Goal: Transaction & Acquisition: Purchase product/service

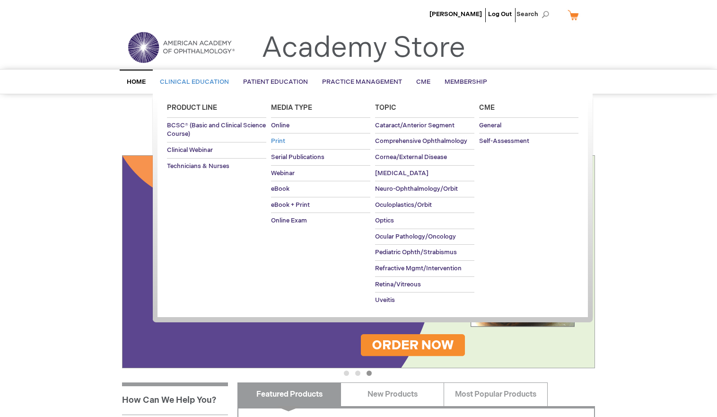
click at [276, 137] on link "Print" at bounding box center [320, 141] width 99 height 16
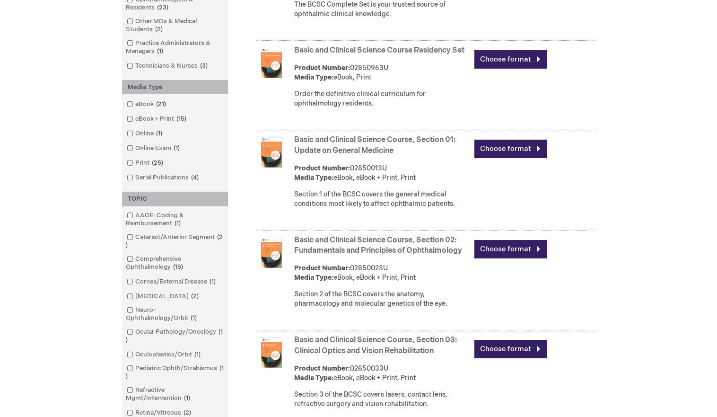
scroll to position [331, 0]
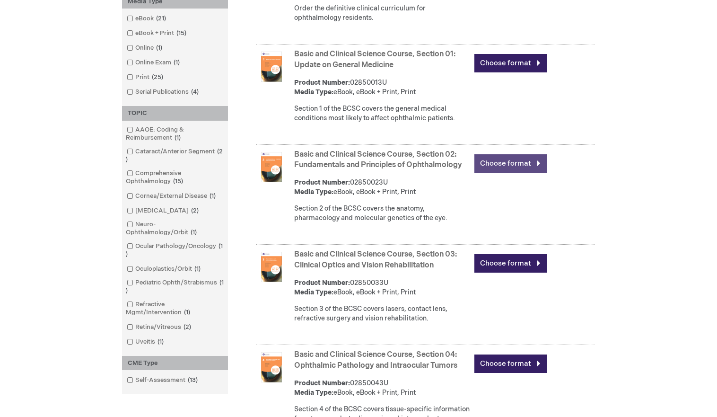
click at [497, 173] on link "Choose format" at bounding box center [510, 163] width 73 height 18
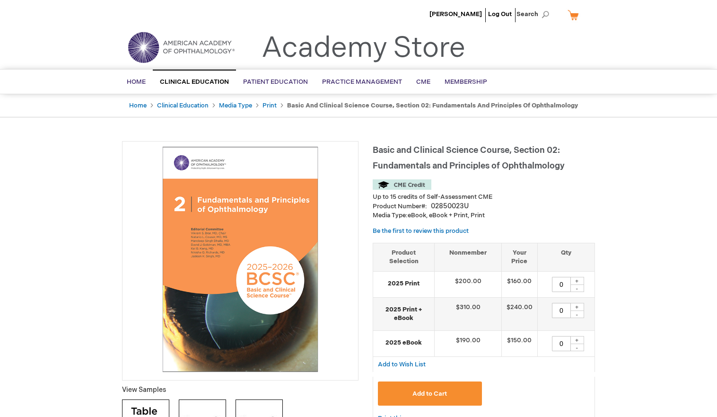
click at [575, 280] on div "+" at bounding box center [577, 281] width 14 height 8
type input "1"
click at [431, 390] on span "Add to Cart" at bounding box center [429, 394] width 35 height 8
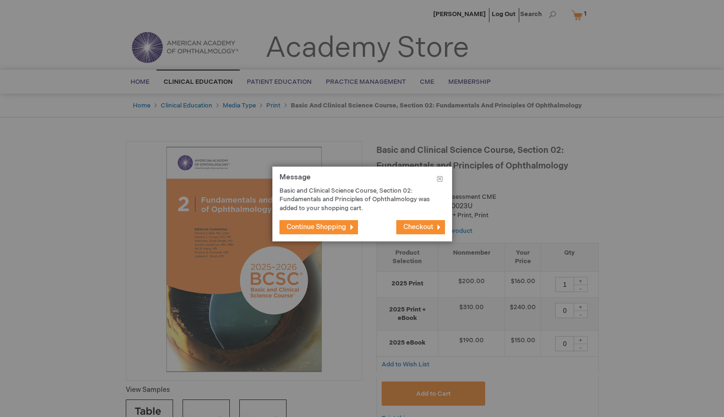
click at [413, 230] on span "Checkout" at bounding box center [418, 227] width 30 height 8
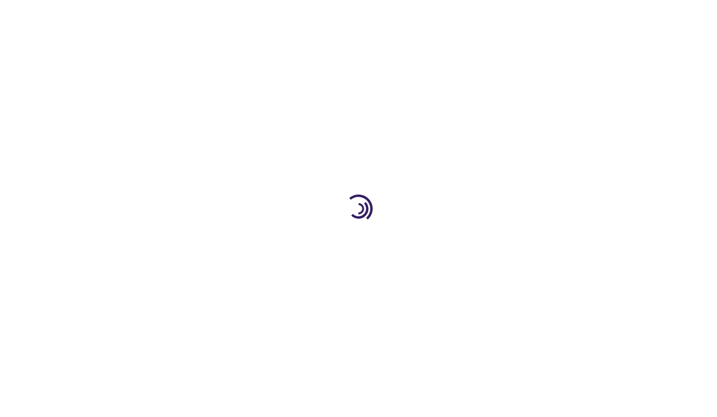
select select "US"
select select "12"
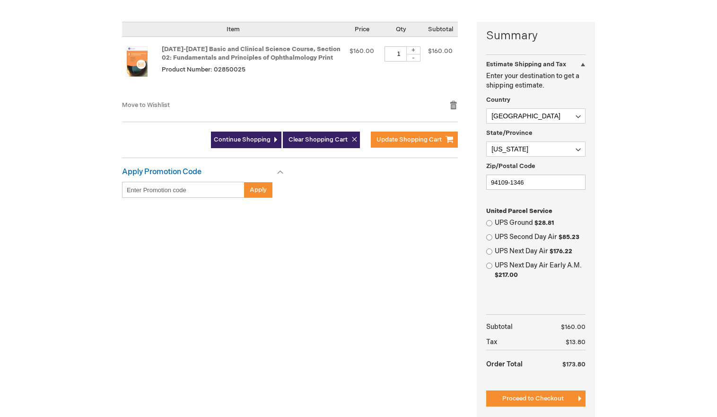
scroll to position [236, 0]
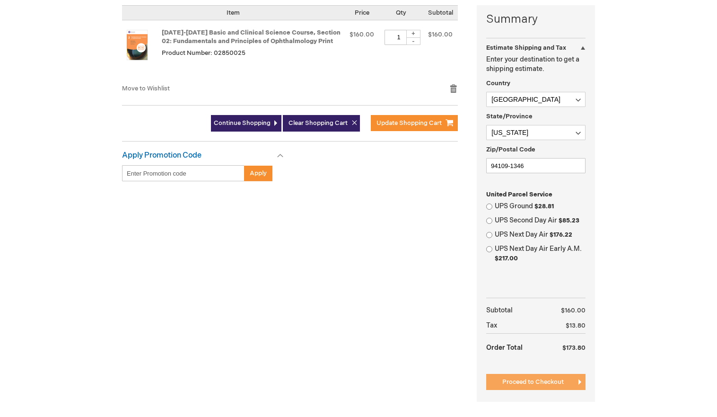
click at [524, 380] on span "Proceed to Checkout" at bounding box center [532, 382] width 61 height 8
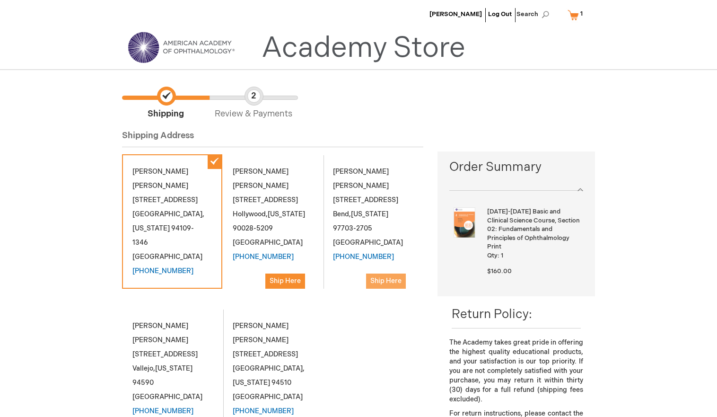
click at [385, 277] on span "Ship Here" at bounding box center [385, 281] width 31 height 8
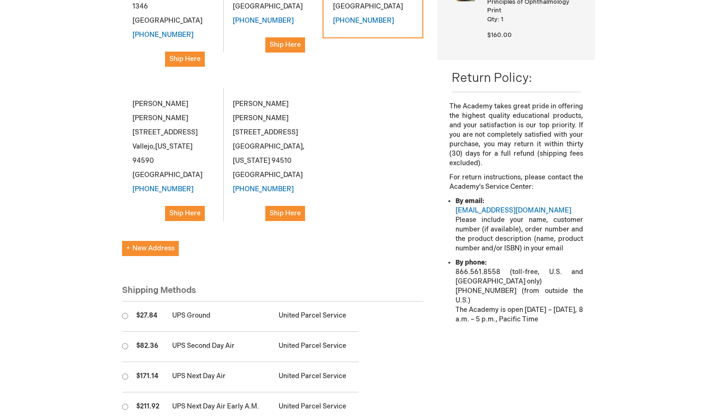
scroll to position [236, 0]
click at [125, 312] on input "radio" at bounding box center [125, 315] width 6 height 6
radio input "true"
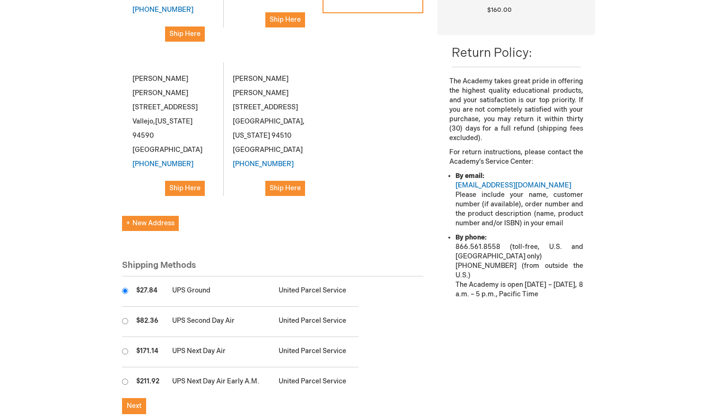
scroll to position [331, 0]
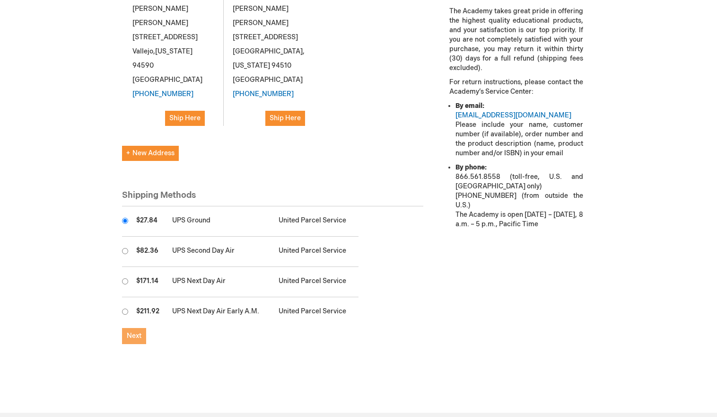
click at [125, 328] on button "Next" at bounding box center [134, 336] width 24 height 16
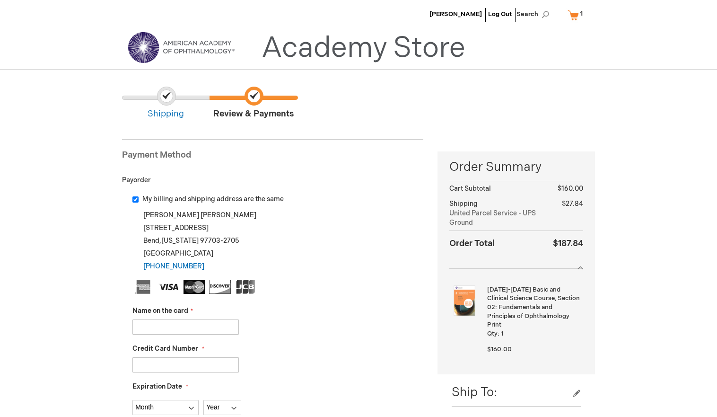
click at [566, 21] on link "My Cart 1 1 items" at bounding box center [577, 15] width 23 height 17
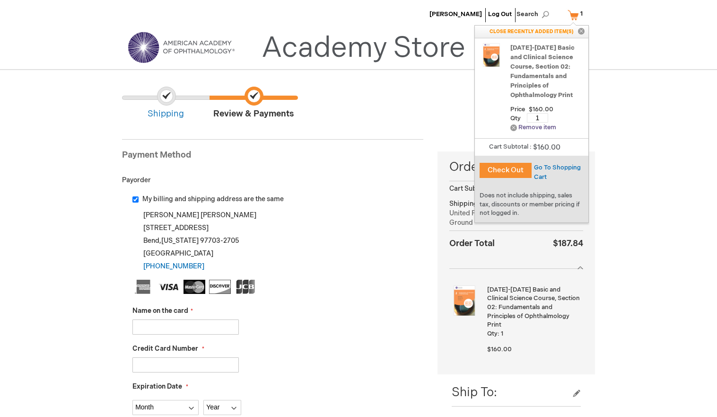
click at [513, 129] on link "Remove Remove item" at bounding box center [533, 127] width 46 height 7
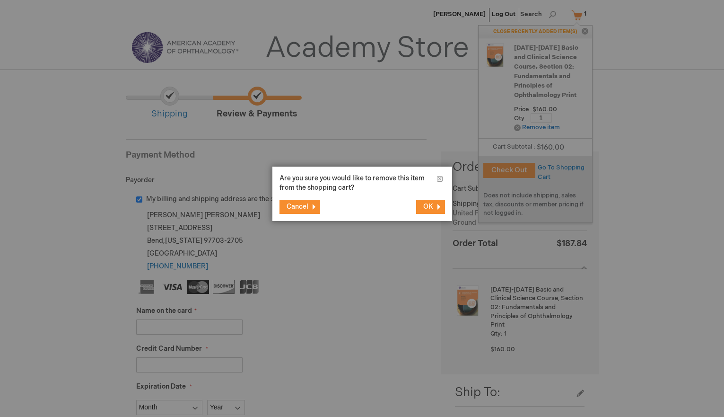
click at [429, 207] on span "OK" at bounding box center [428, 206] width 10 height 8
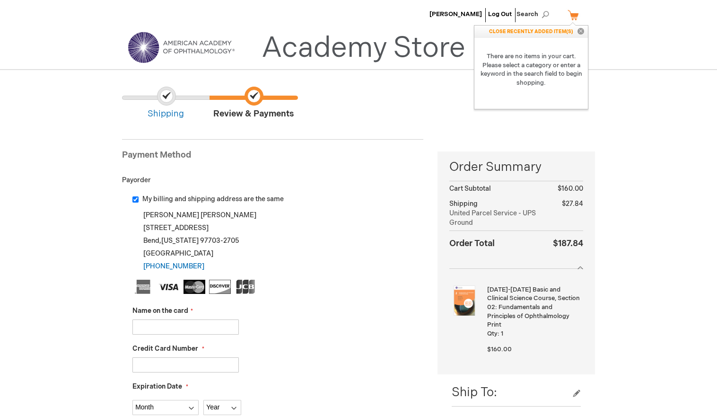
click at [582, 32] on button "Close" at bounding box center [581, 32] width 14 height 12
